Goal: Transaction & Acquisition: Download file/media

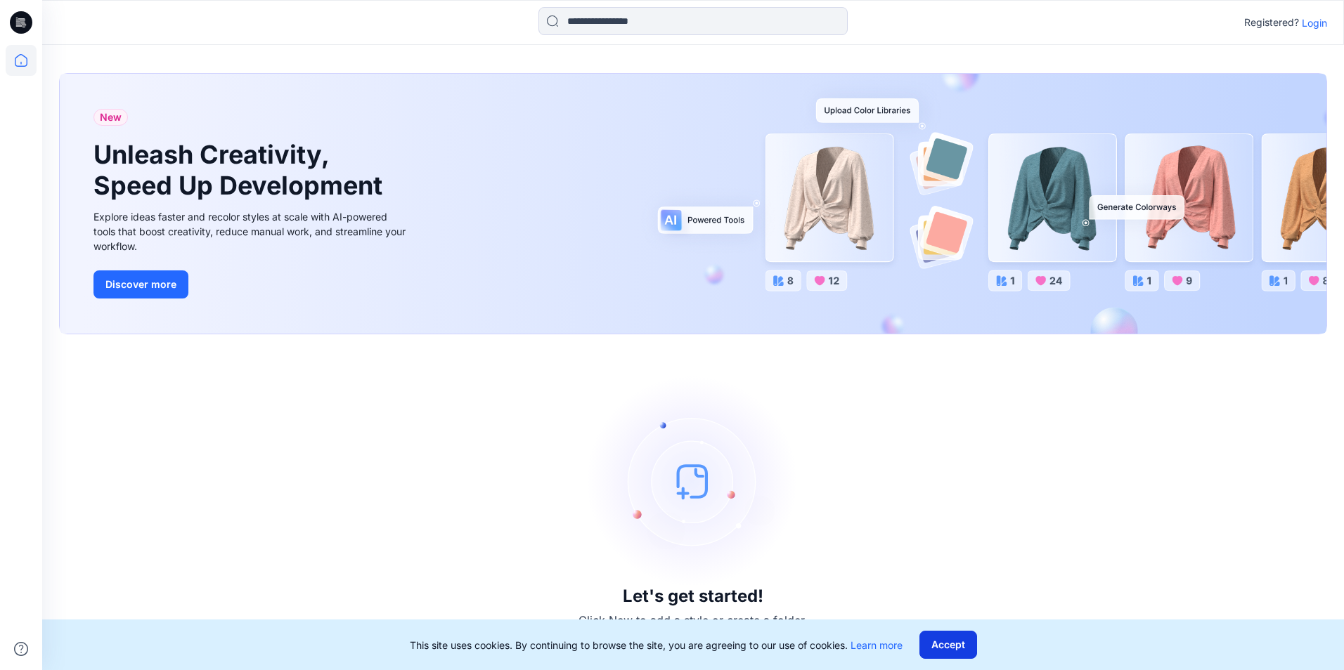
click at [942, 651] on button "Accept" at bounding box center [948, 645] width 58 height 28
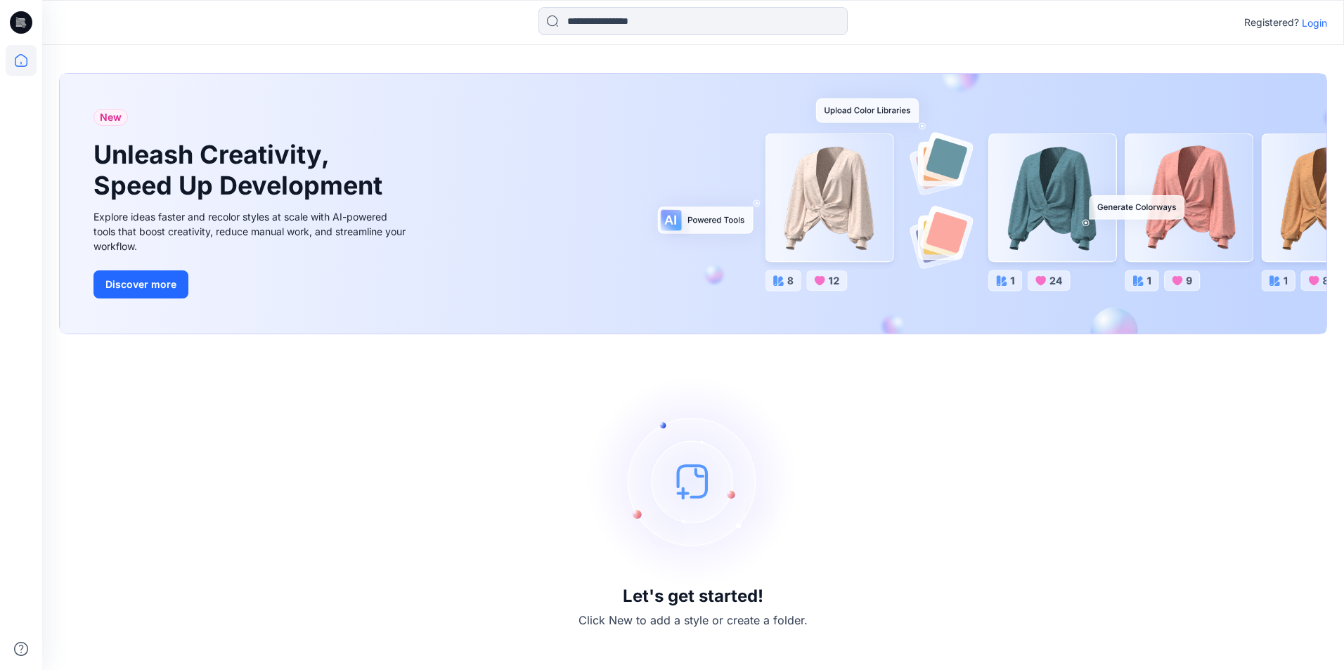
click at [1307, 25] on p "Login" at bounding box center [1313, 22] width 25 height 15
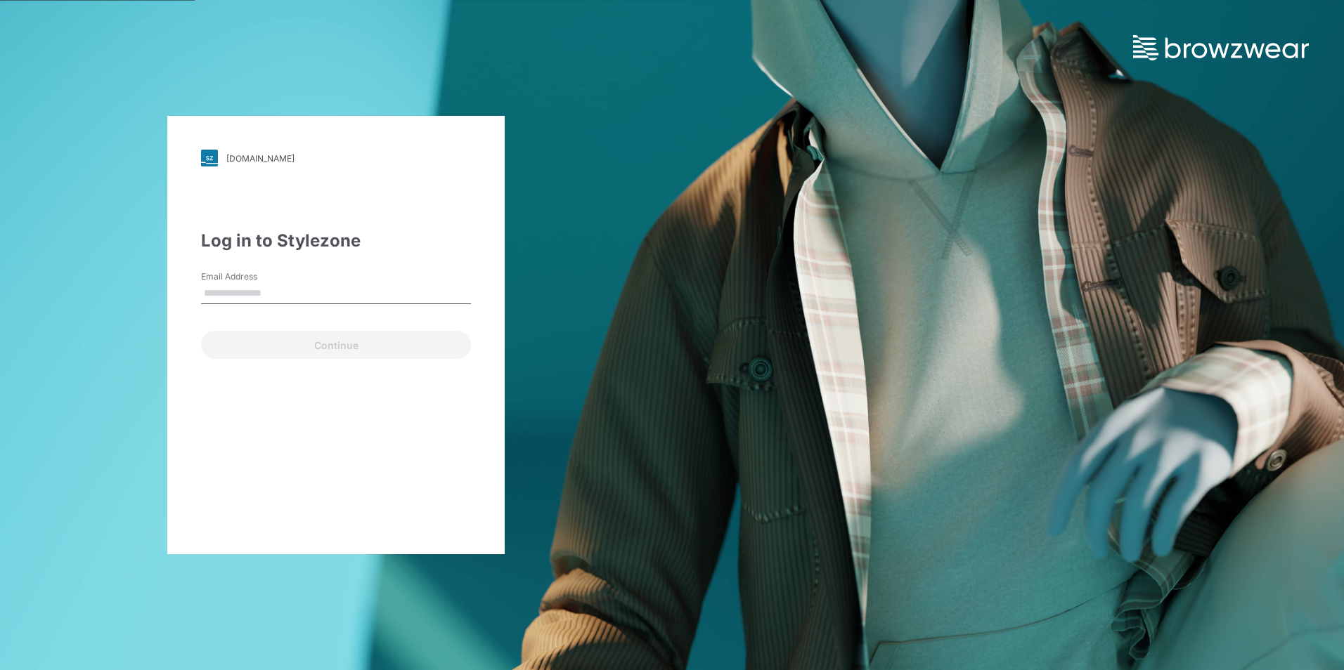
click at [214, 299] on input "Email Address" at bounding box center [336, 293] width 270 height 21
type input "**********"
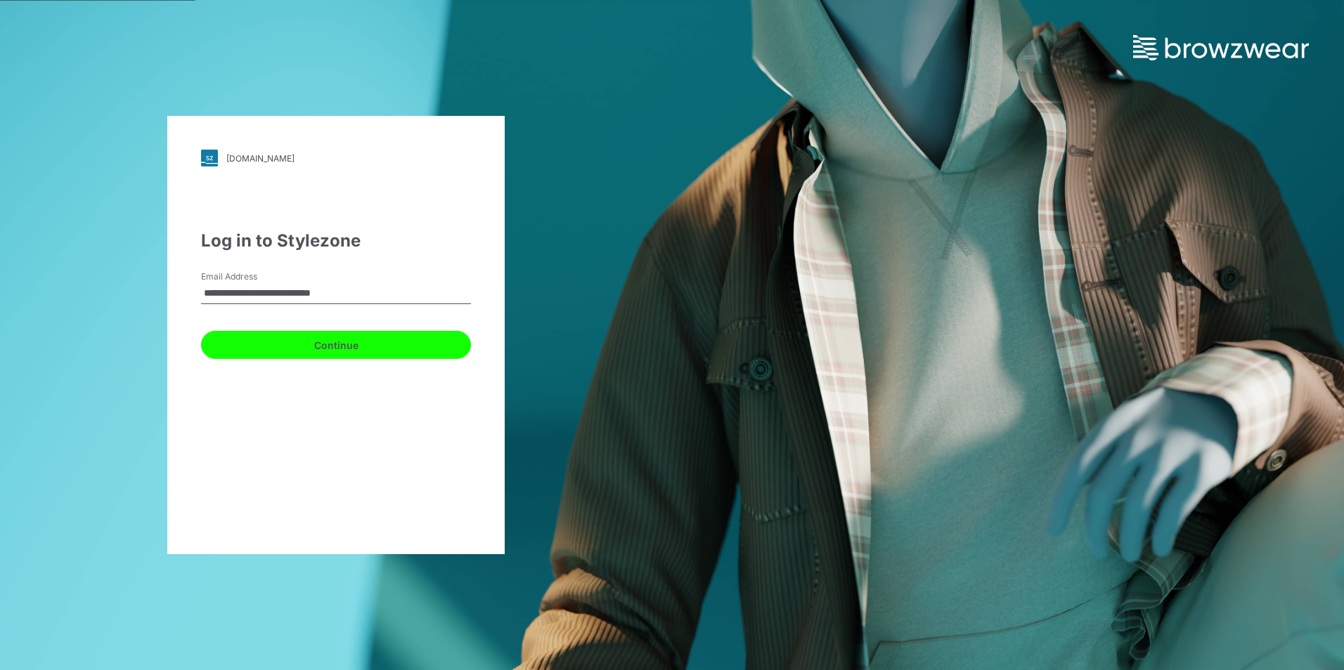
click at [275, 348] on button "Continue" at bounding box center [336, 345] width 270 height 28
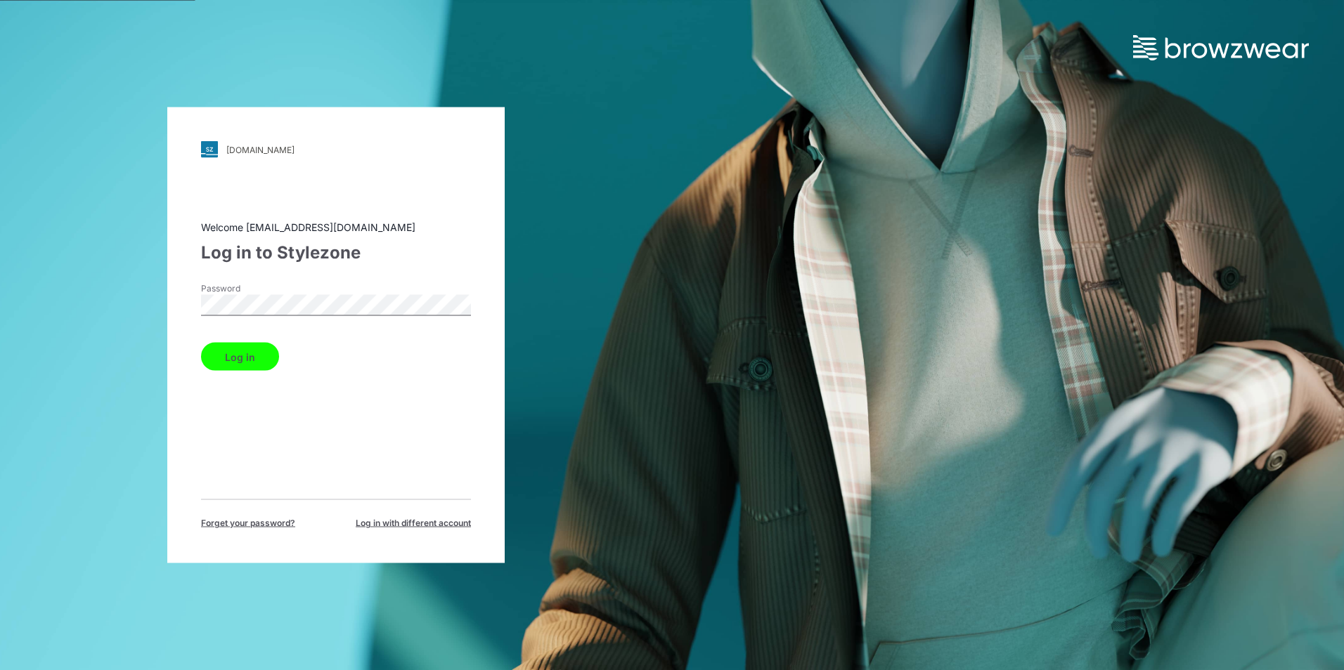
click at [241, 355] on button "Log in" at bounding box center [240, 357] width 78 height 28
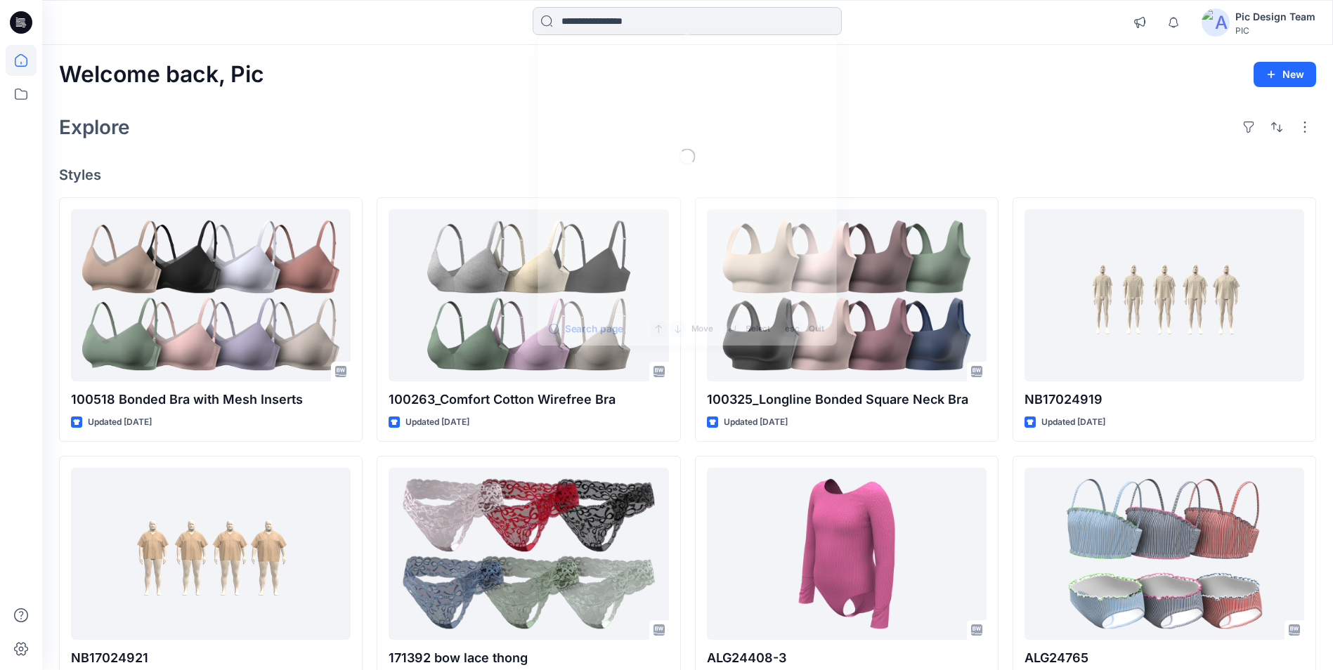
click at [587, 21] on input at bounding box center [687, 21] width 309 height 28
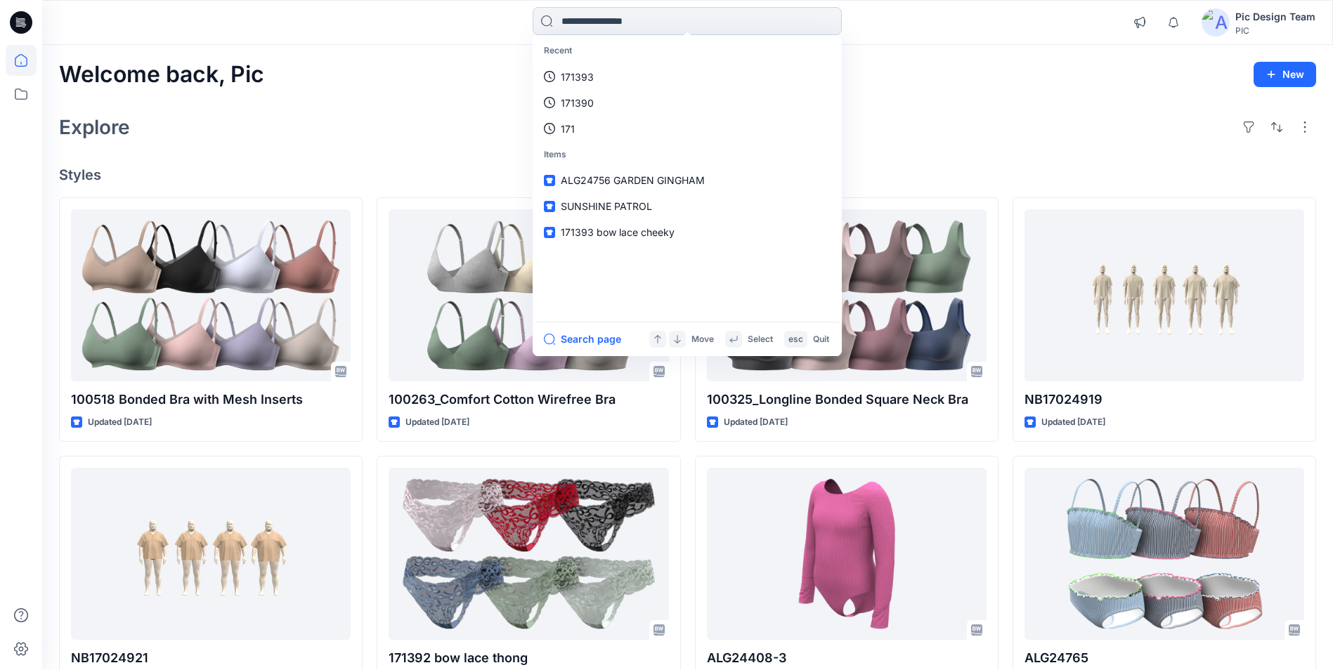
paste input "******"
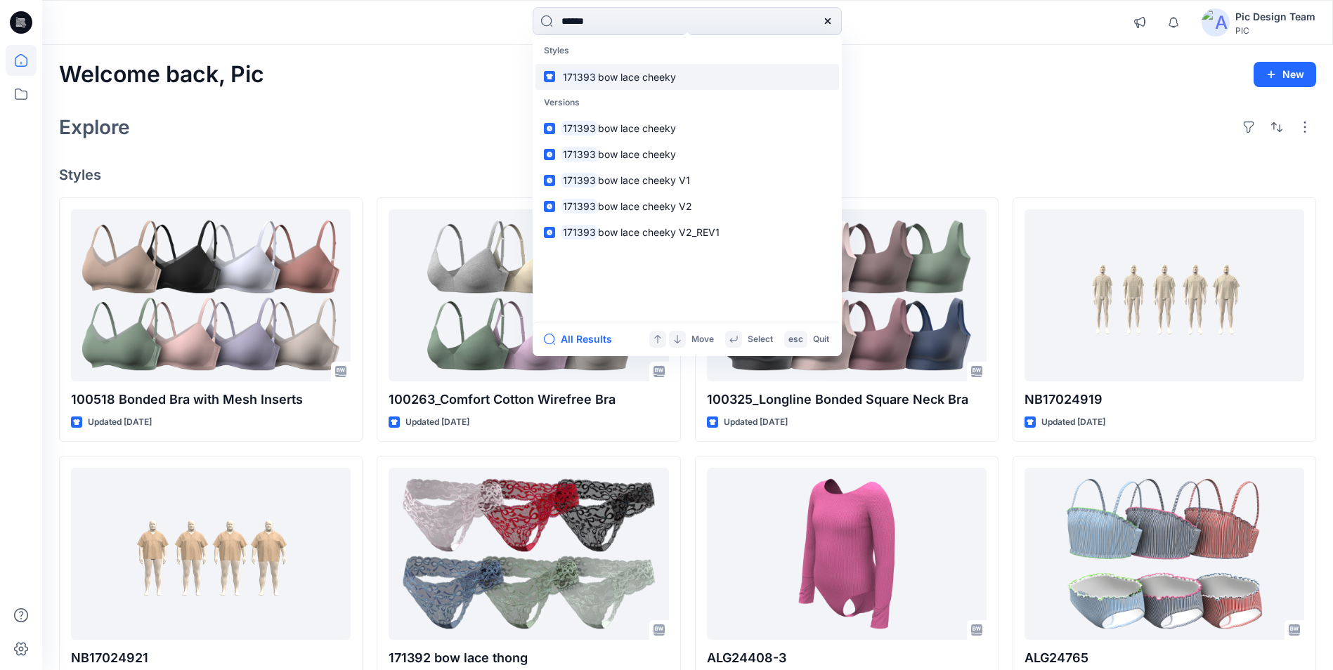
type input "******"
click at [601, 78] on span "bow lace cheeky" at bounding box center [637, 77] width 78 height 12
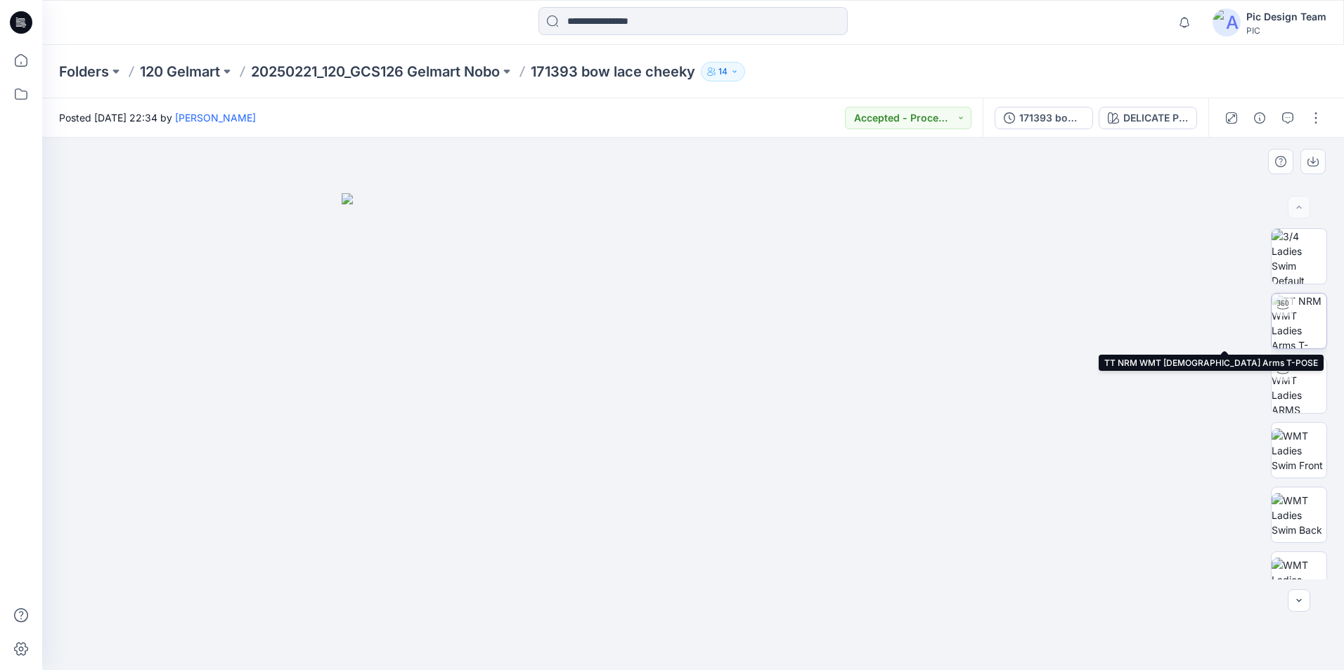
click at [1289, 323] on img at bounding box center [1298, 321] width 55 height 55
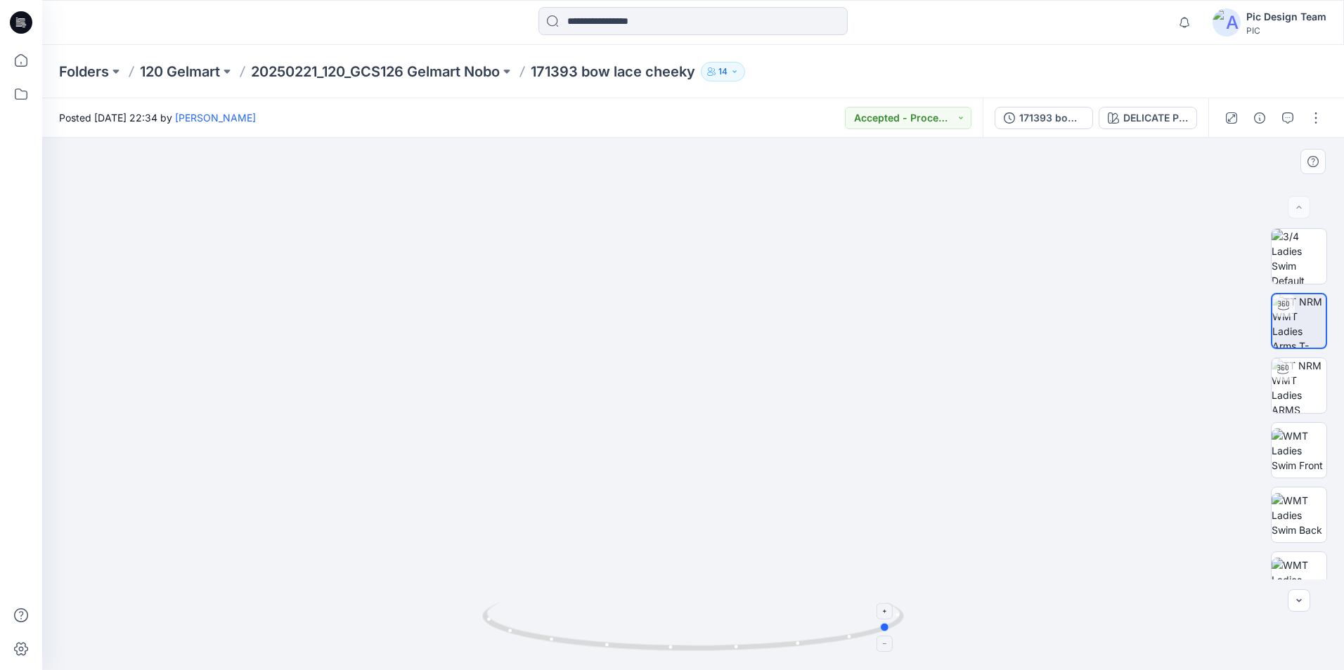
drag, startPoint x: 693, startPoint y: 651, endPoint x: 892, endPoint y: 637, distance: 199.4
click at [892, 637] on icon at bounding box center [694, 628] width 425 height 53
click at [1067, 113] on div "171393 bow lace cheeky" at bounding box center [1051, 117] width 65 height 15
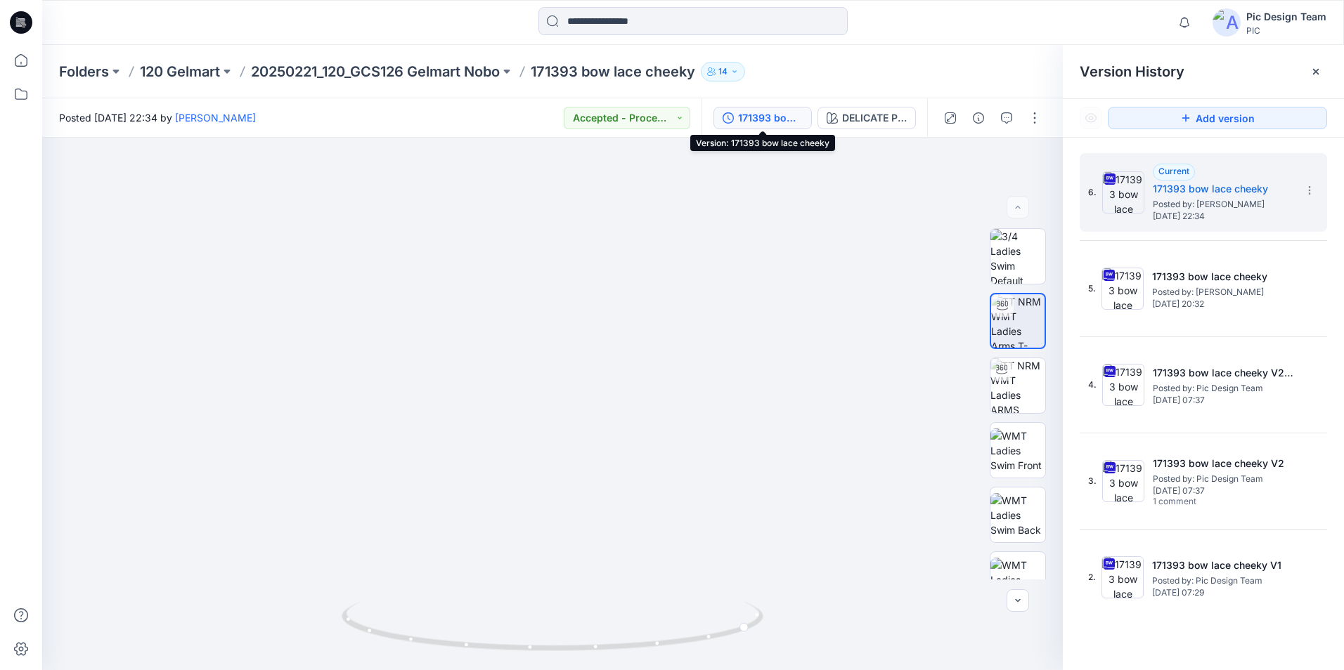
click at [766, 119] on div "171393 bow lace cheeky" at bounding box center [770, 117] width 65 height 15
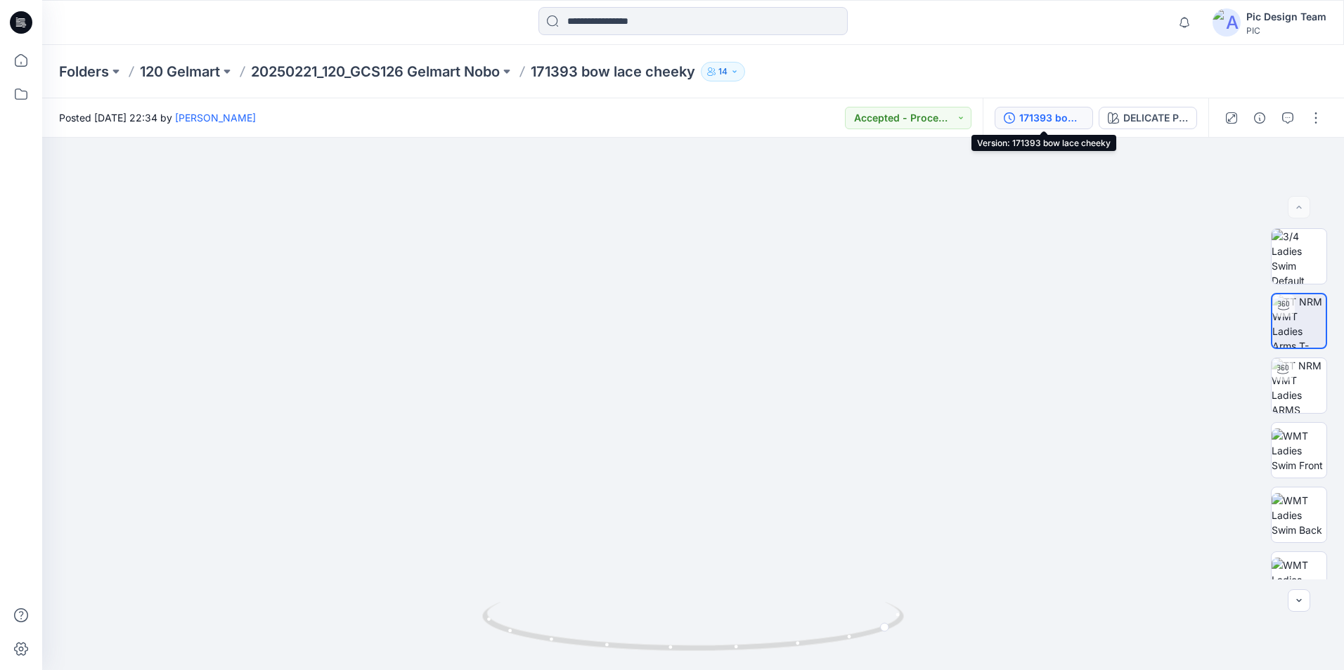
click at [1034, 115] on div "171393 bow lace cheeky" at bounding box center [1051, 117] width 65 height 15
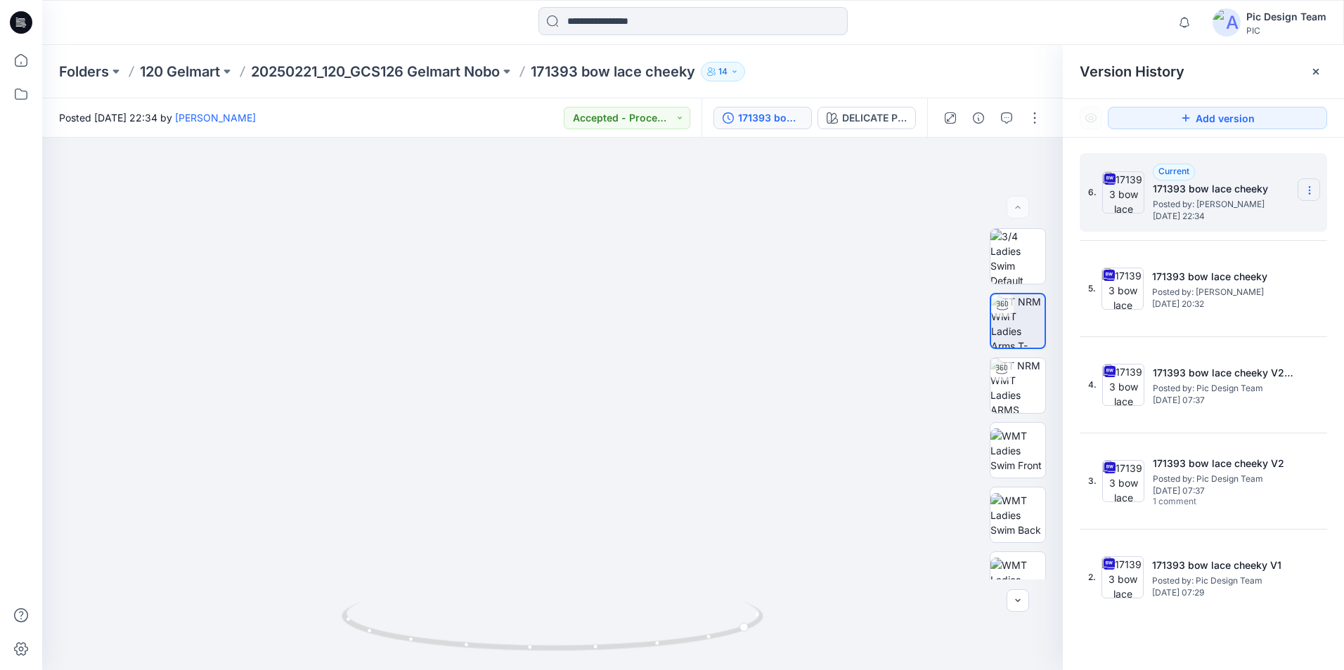
click at [1303, 185] on icon at bounding box center [1308, 190] width 11 height 11
click at [1227, 225] on span "Download Source BW File" at bounding box center [1238, 217] width 118 height 17
